Goal: Use online tool/utility: Utilize a website feature to perform a specific function

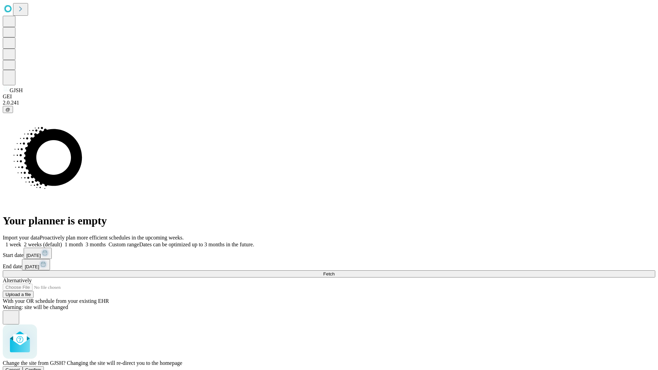
click at [41, 367] on span "Confirm" at bounding box center [33, 369] width 16 height 5
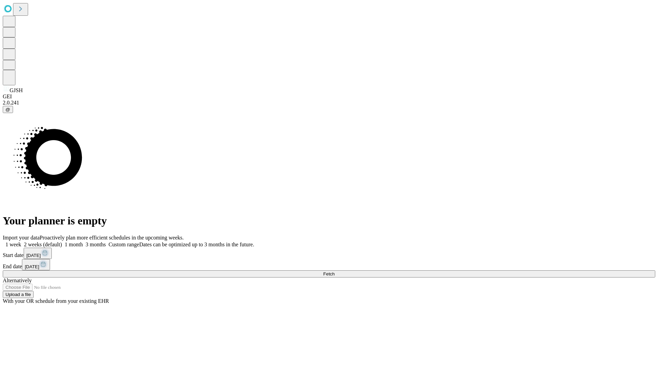
click at [21, 242] on label "1 week" at bounding box center [12, 245] width 19 height 6
click at [334, 271] on span "Fetch" at bounding box center [328, 273] width 11 height 5
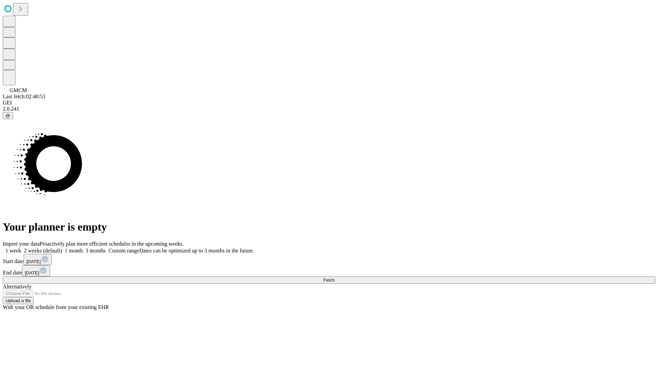
click at [21, 248] on label "1 week" at bounding box center [12, 251] width 19 height 6
click at [334, 278] on span "Fetch" at bounding box center [328, 280] width 11 height 5
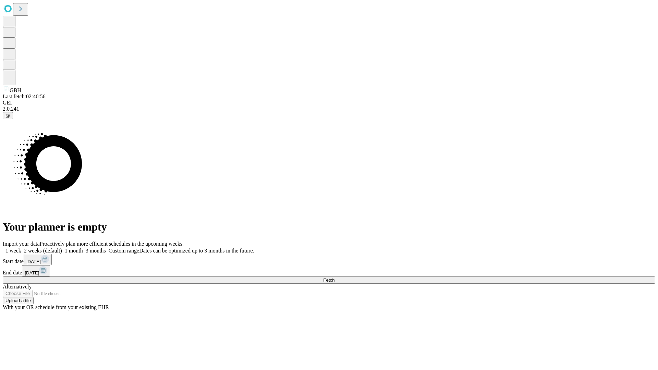
click at [21, 248] on label "1 week" at bounding box center [12, 251] width 19 height 6
click at [334, 278] on span "Fetch" at bounding box center [328, 280] width 11 height 5
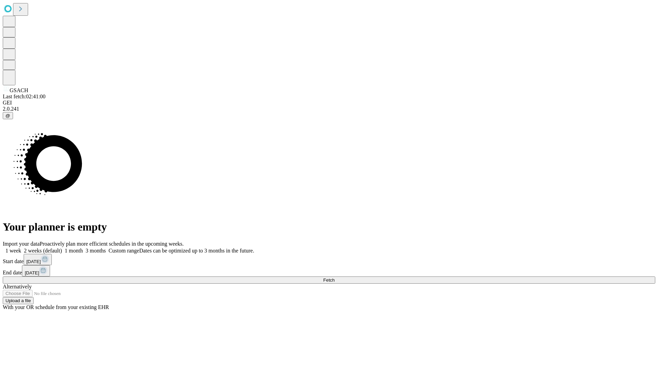
click at [21, 248] on label "1 week" at bounding box center [12, 251] width 19 height 6
click at [334, 278] on span "Fetch" at bounding box center [328, 280] width 11 height 5
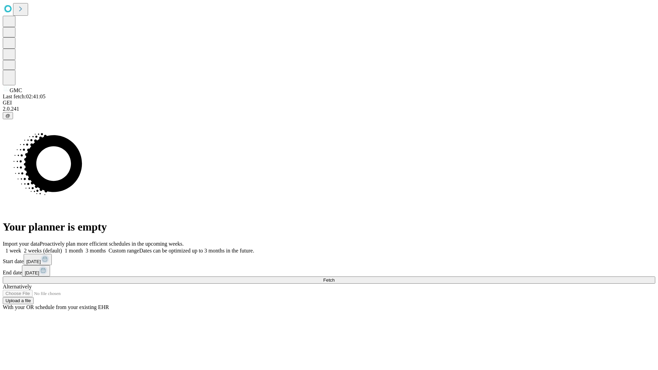
click at [334, 278] on span "Fetch" at bounding box center [328, 280] width 11 height 5
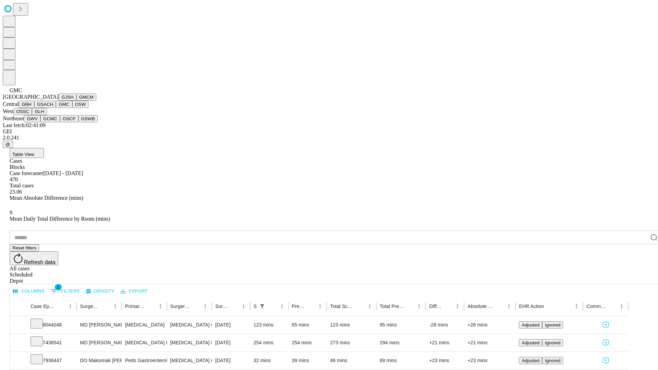
click at [72, 108] on button "OSW" at bounding box center [80, 104] width 16 height 7
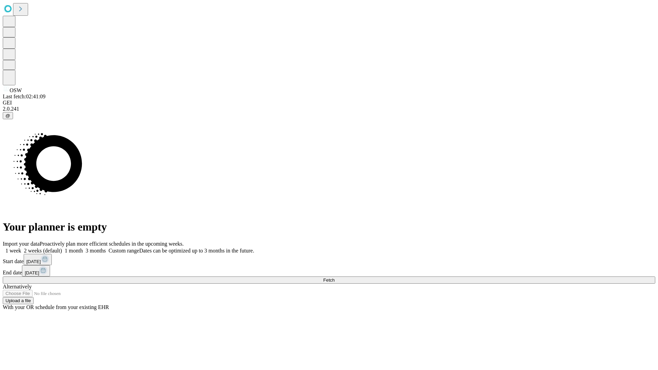
click at [21, 248] on label "1 week" at bounding box center [12, 251] width 19 height 6
click at [334, 278] on span "Fetch" at bounding box center [328, 280] width 11 height 5
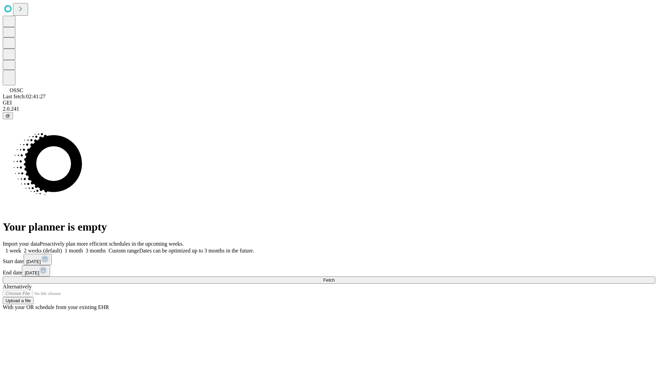
click at [21, 248] on label "1 week" at bounding box center [12, 251] width 19 height 6
click at [334, 278] on span "Fetch" at bounding box center [328, 280] width 11 height 5
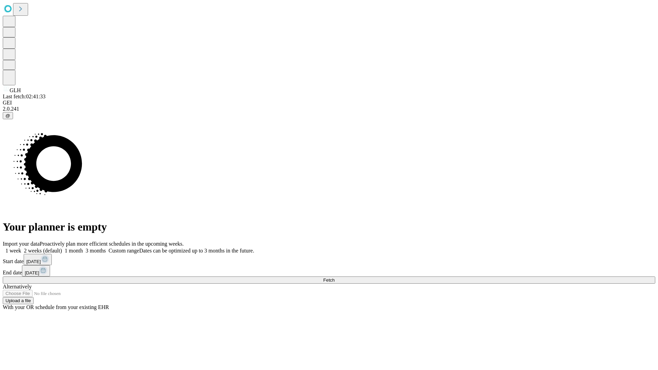
click at [21, 248] on label "1 week" at bounding box center [12, 251] width 19 height 6
click at [334, 278] on span "Fetch" at bounding box center [328, 280] width 11 height 5
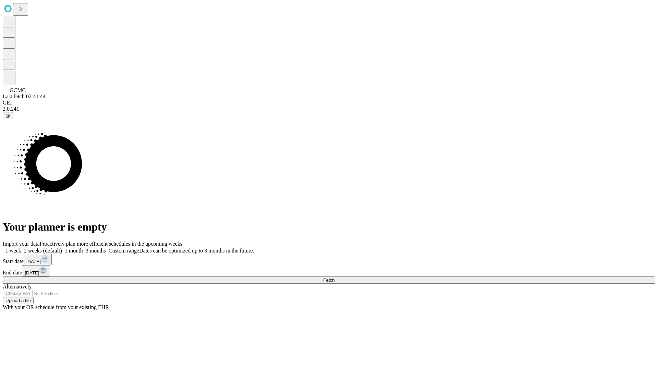
click at [334, 278] on span "Fetch" at bounding box center [328, 280] width 11 height 5
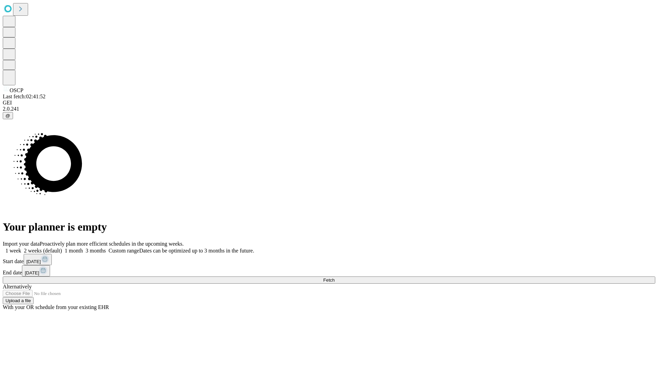
click at [21, 248] on label "1 week" at bounding box center [12, 251] width 19 height 6
click at [334, 278] on span "Fetch" at bounding box center [328, 280] width 11 height 5
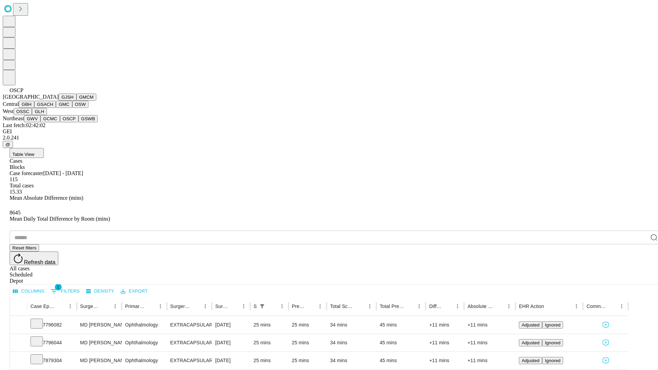
click at [78, 122] on button "GSWB" at bounding box center [88, 118] width 20 height 7
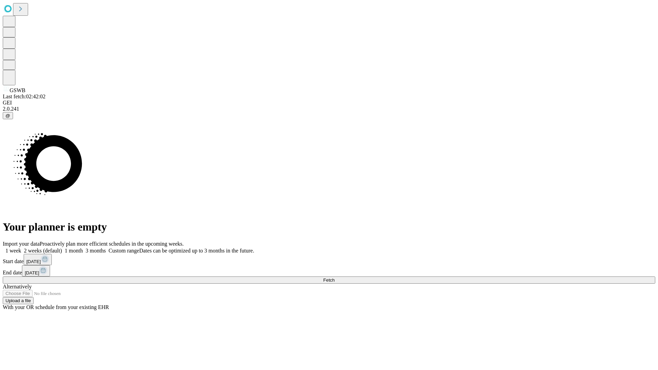
click at [21, 248] on label "1 week" at bounding box center [12, 251] width 19 height 6
click at [334, 278] on span "Fetch" at bounding box center [328, 280] width 11 height 5
